Goal: Find specific page/section: Find specific page/section

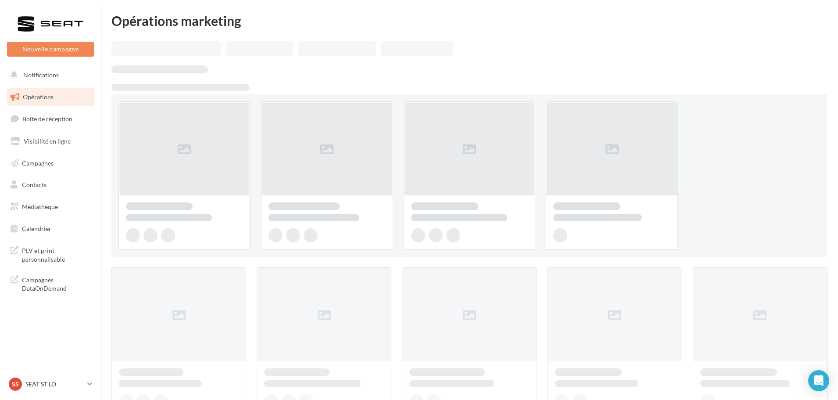
click at [50, 106] on link "Opérations" at bounding box center [50, 97] width 90 height 18
click at [57, 118] on span "Boîte de réception" at bounding box center [47, 118] width 50 height 7
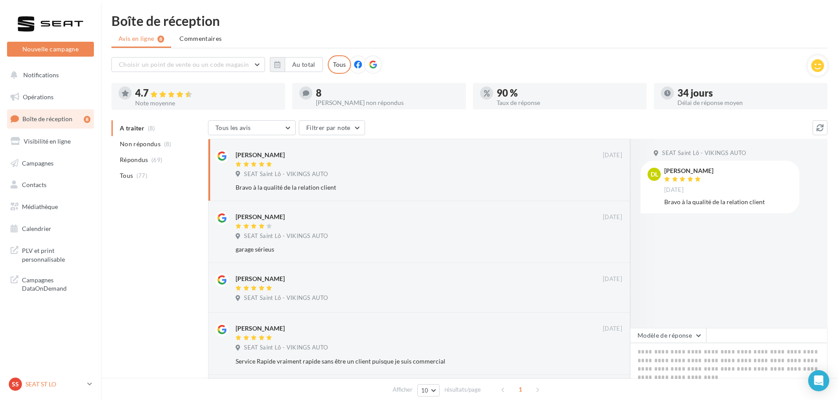
click at [49, 386] on p "SEAT ST LO" at bounding box center [54, 383] width 58 height 9
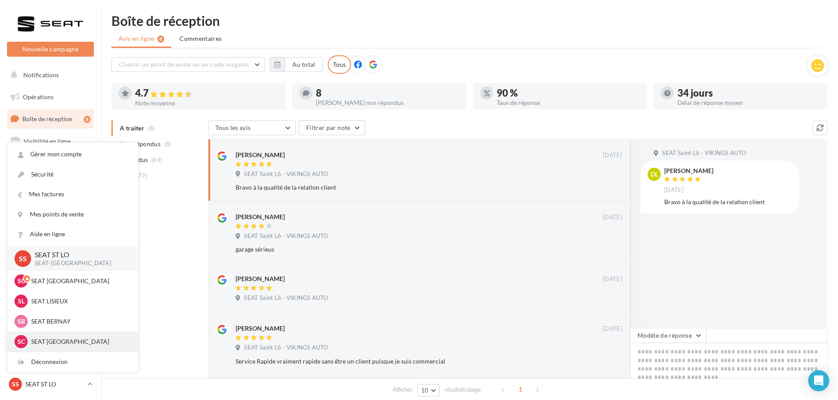
click at [48, 336] on div "SC SEAT [GEOGRAPHIC_DATA] SEAT-[GEOGRAPHIC_DATA]" at bounding box center [72, 341] width 117 height 13
